Goal: Information Seeking & Learning: Learn about a topic

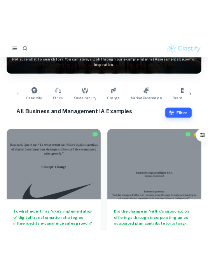
scroll to position [100, 0]
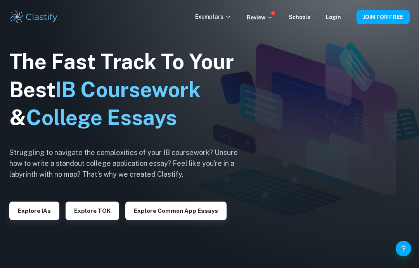
click at [42, 220] on button "Explore IAs" at bounding box center [34, 210] width 50 height 19
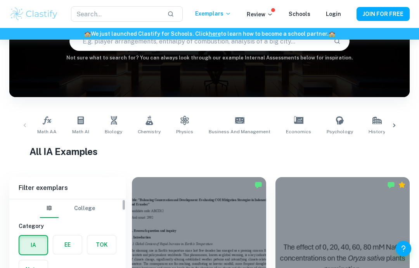
click at [65, 242] on label "button" at bounding box center [67, 244] width 29 height 19
click at [0, 0] on input "radio" at bounding box center [0, 0] width 0 height 0
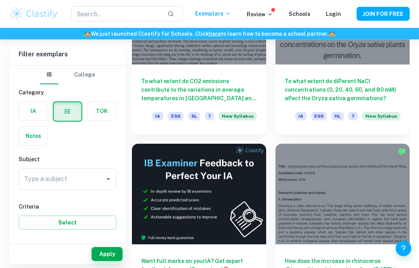
scroll to position [298, 0]
click at [31, 174] on div "Type a subject Type a subject" at bounding box center [68, 179] width 98 height 22
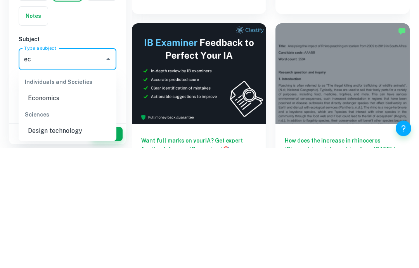
click at [66, 211] on li "Economics" at bounding box center [68, 218] width 98 height 14
type input "Economics"
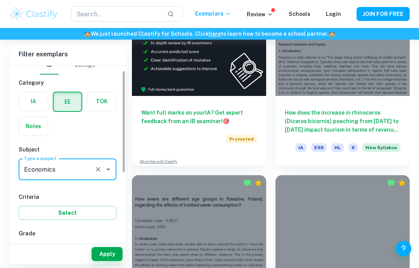
scroll to position [19, 0]
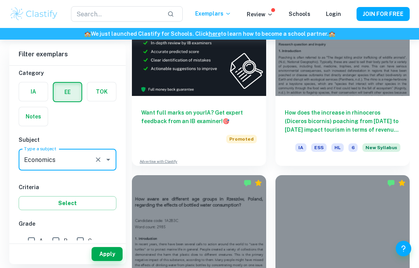
click at [48, 196] on button "Select" at bounding box center [68, 203] width 98 height 14
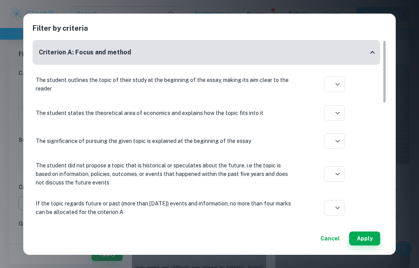
scroll to position [378, 0]
click at [207, 239] on button "Apply" at bounding box center [364, 238] width 31 height 14
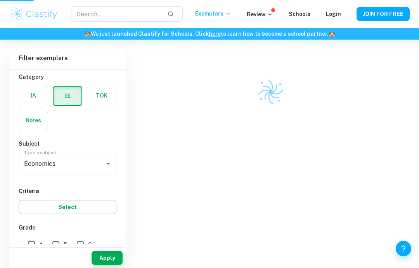
scroll to position [245, 0]
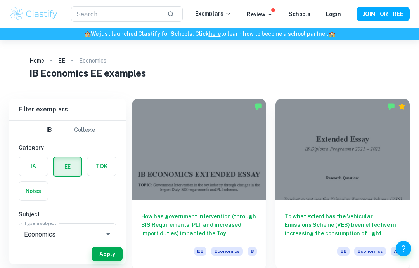
click at [207, 160] on div at bounding box center [199, 149] width 134 height 101
click at [207, 127] on div at bounding box center [343, 149] width 134 height 101
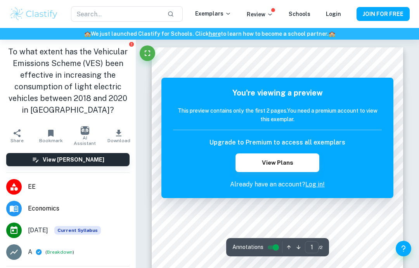
click at [148, 49] on icon "Fullscreen" at bounding box center [147, 53] width 9 height 9
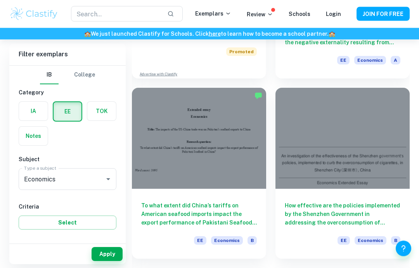
scroll to position [374, 0]
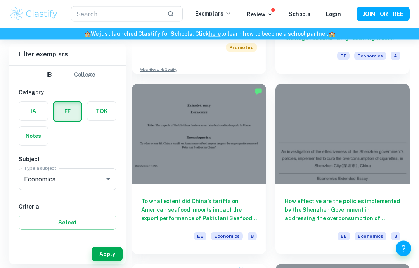
click at [207, 123] on div at bounding box center [343, 134] width 134 height 101
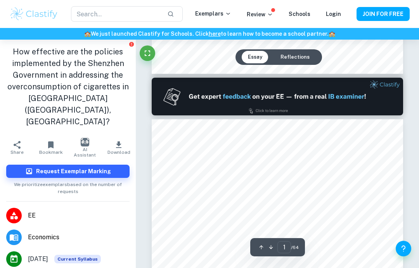
type input "2"
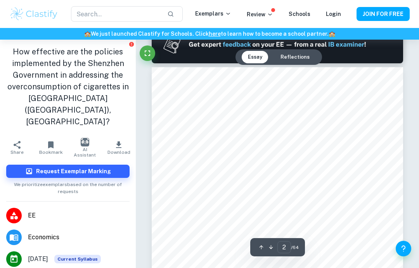
scroll to position [381, 0]
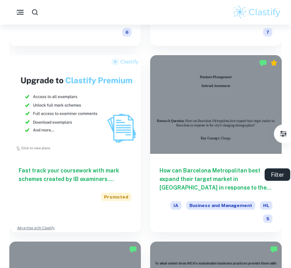
scroll to position [6708, 0]
